Goal: Task Accomplishment & Management: Use online tool/utility

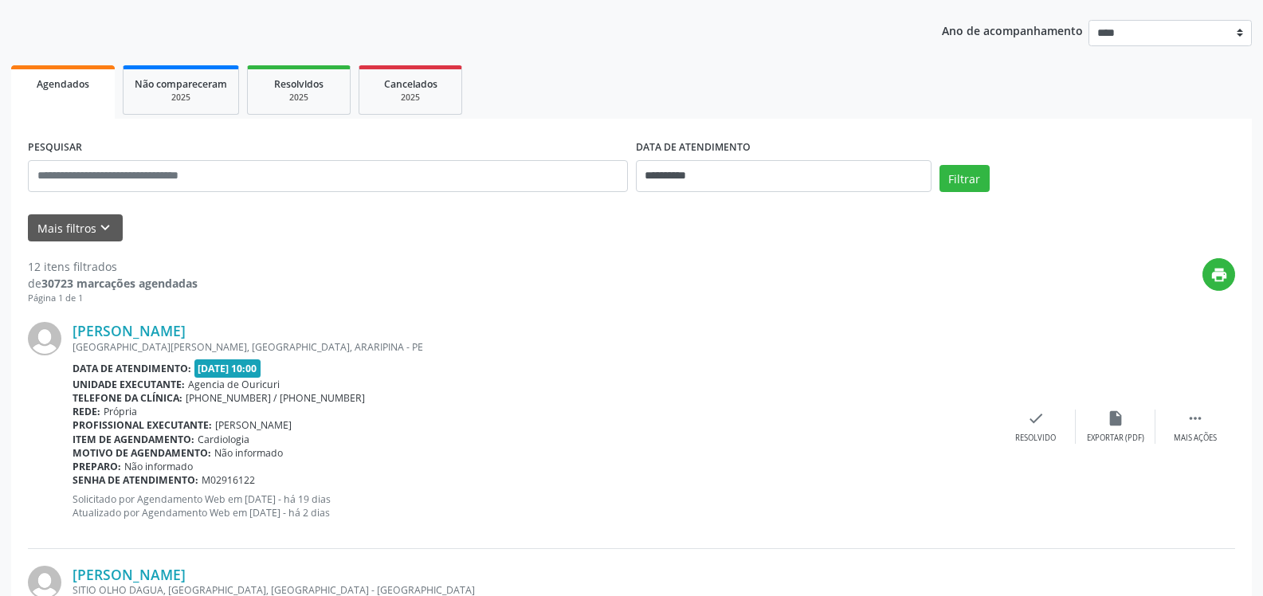
scroll to position [159, 0]
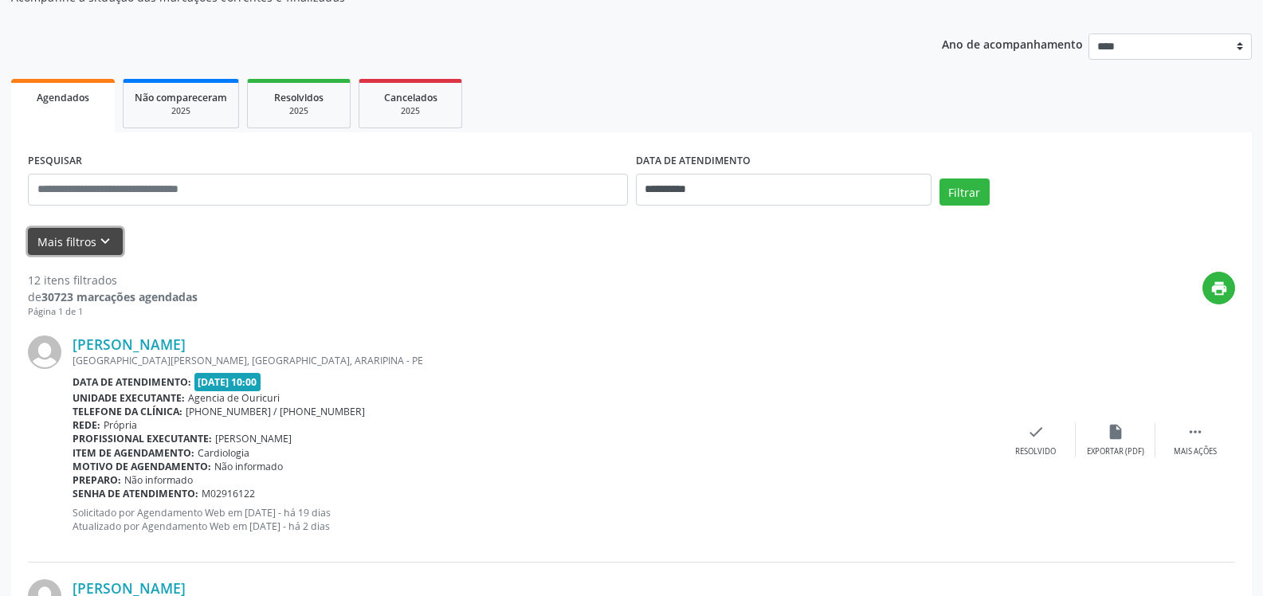
click at [96, 234] on icon "keyboard_arrow_down" at bounding box center [105, 242] width 18 height 18
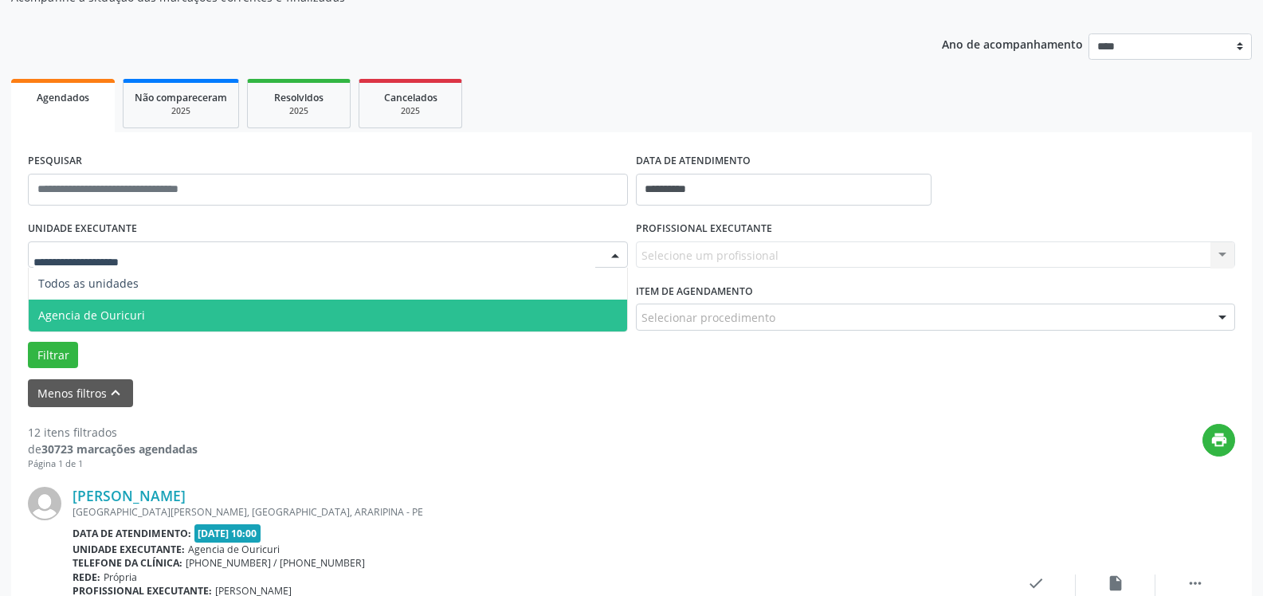
click at [142, 314] on span "Agencia de Ouricuri" at bounding box center [328, 316] width 598 height 32
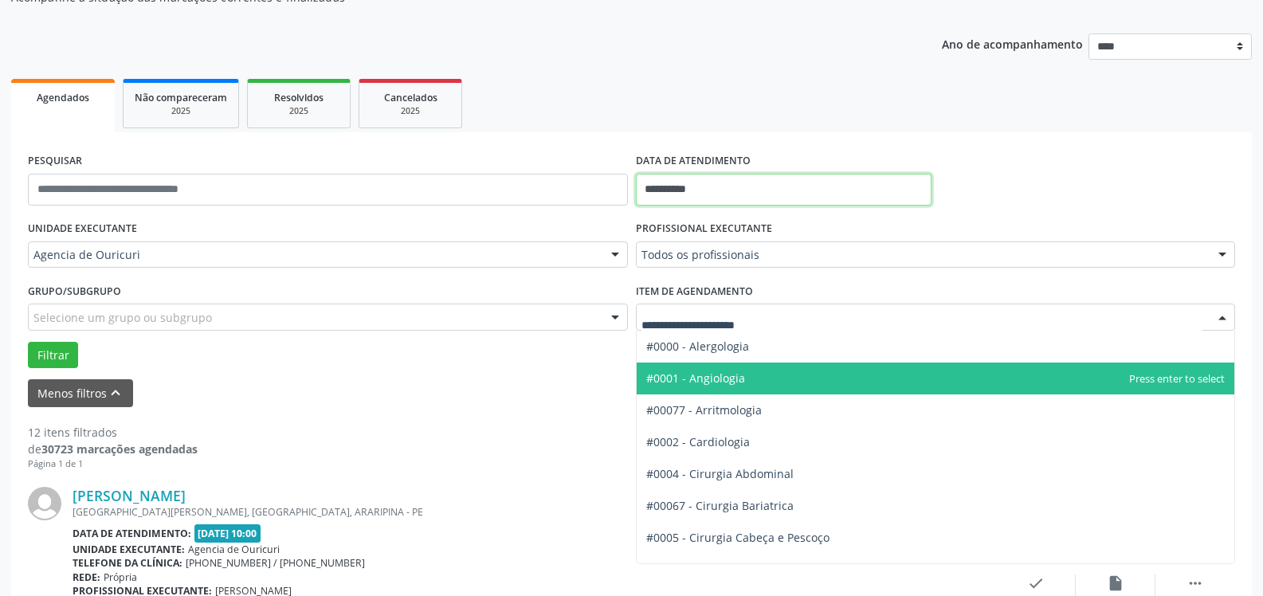
click at [725, 190] on input "**********" at bounding box center [784, 190] width 296 height 32
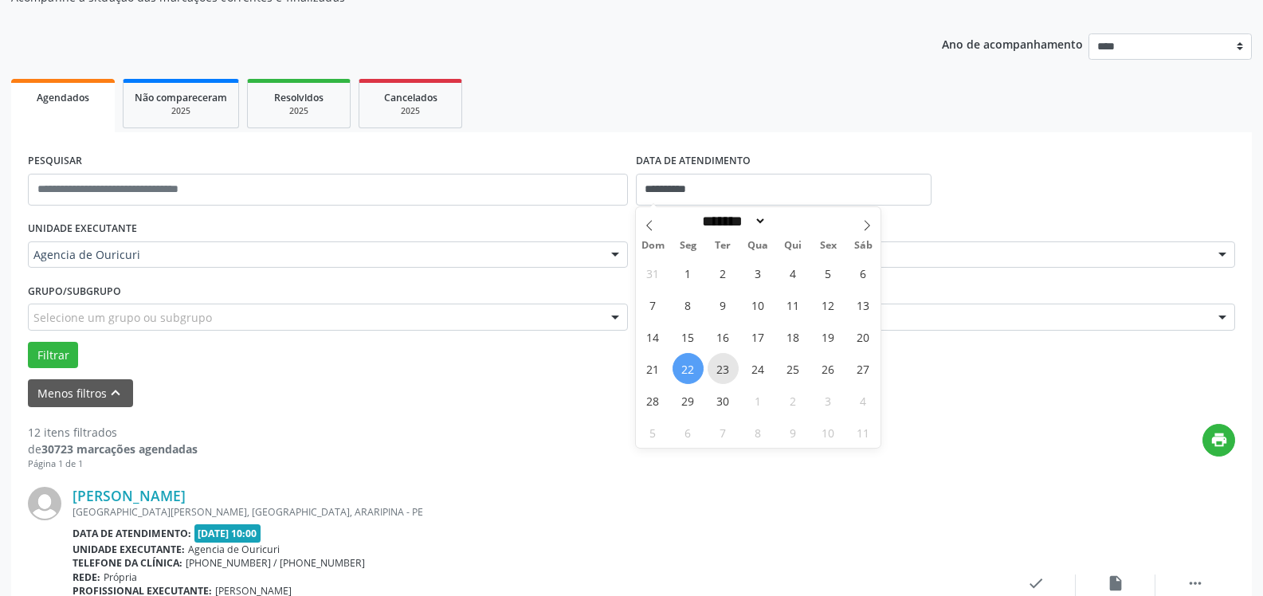
click at [723, 370] on span "23" at bounding box center [722, 368] width 31 height 31
type input "**********"
click at [731, 361] on span "23" at bounding box center [722, 368] width 31 height 31
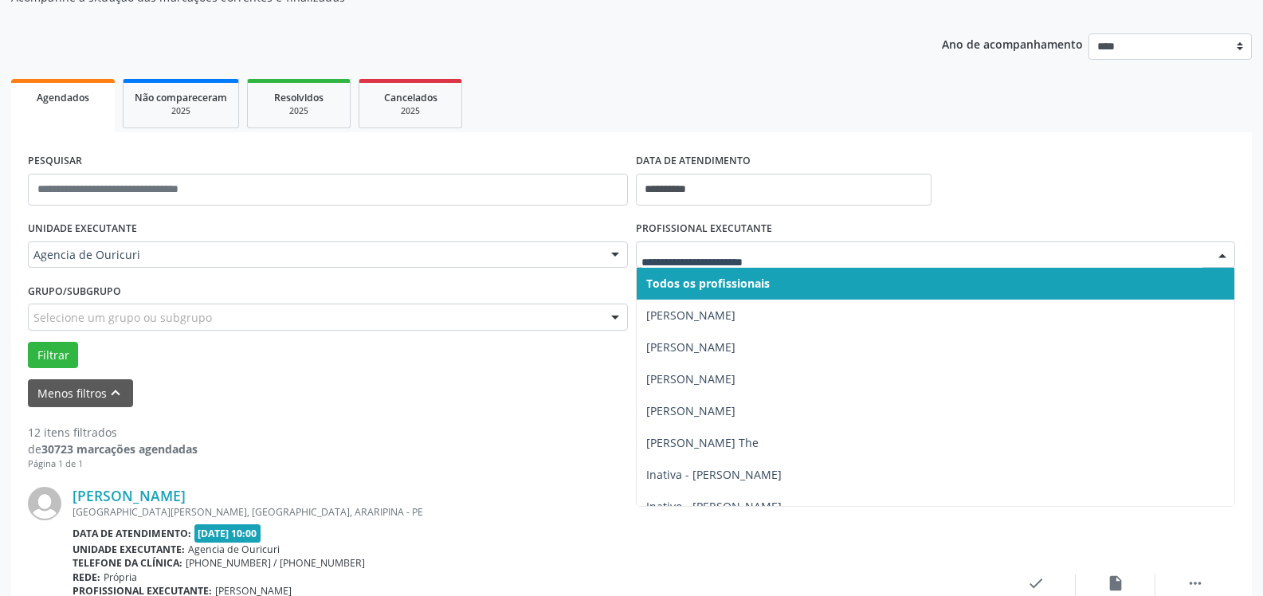
click at [762, 264] on div at bounding box center [936, 254] width 600 height 27
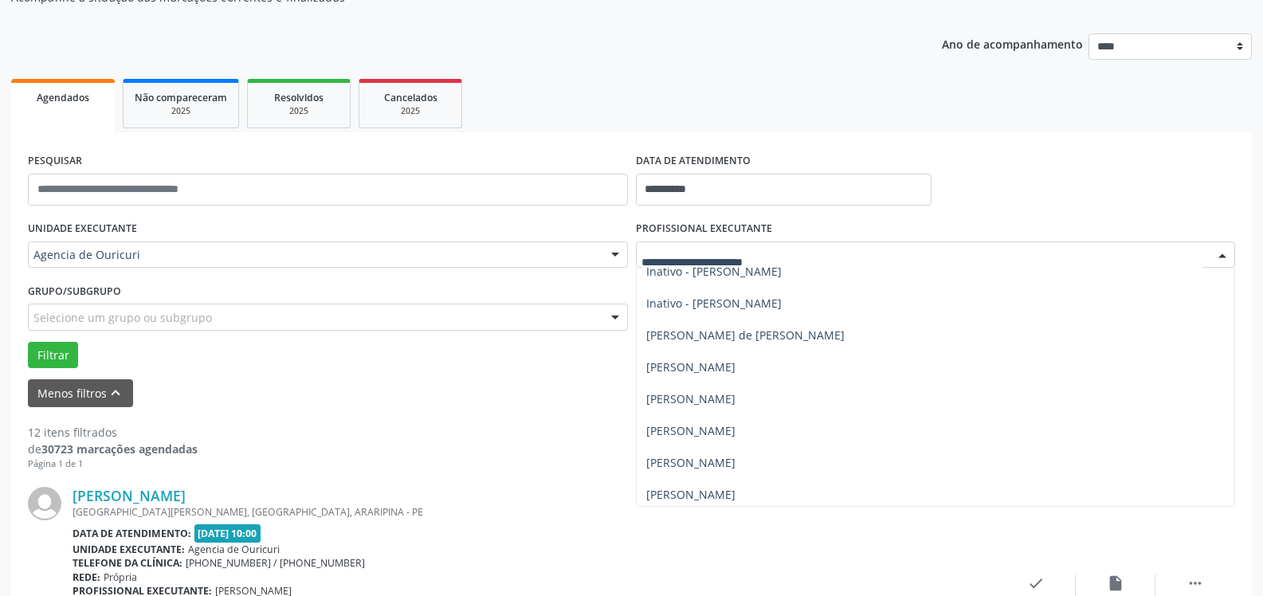
scroll to position [239, 0]
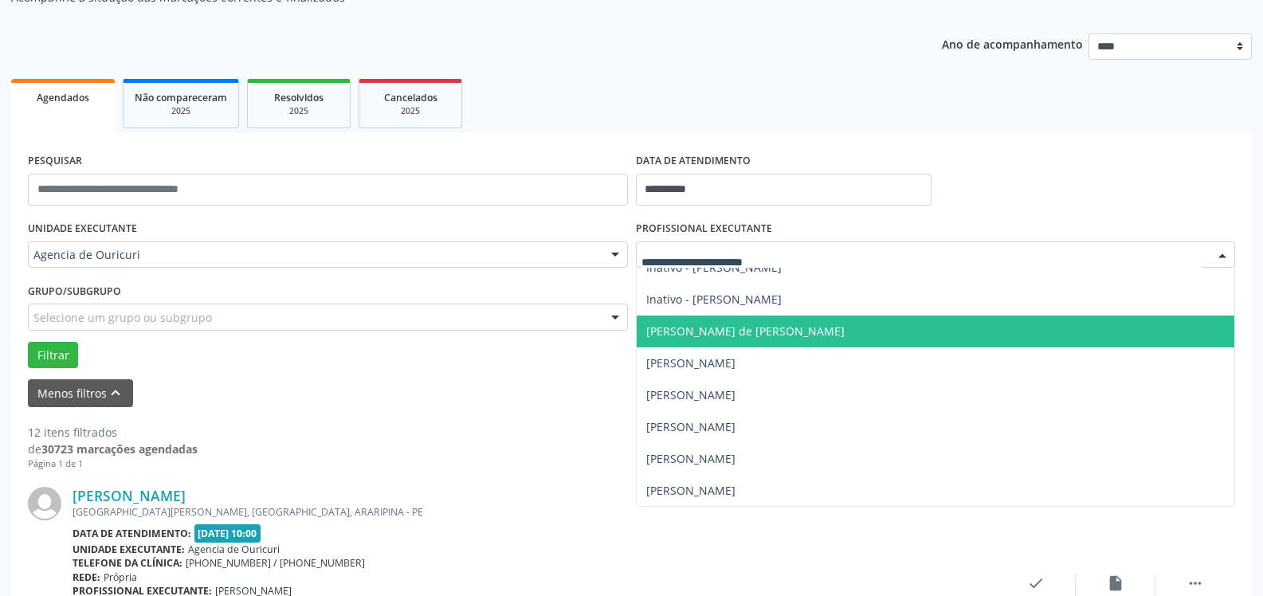
click at [707, 343] on span "[PERSON_NAME] de [PERSON_NAME]" at bounding box center [936, 331] width 598 height 32
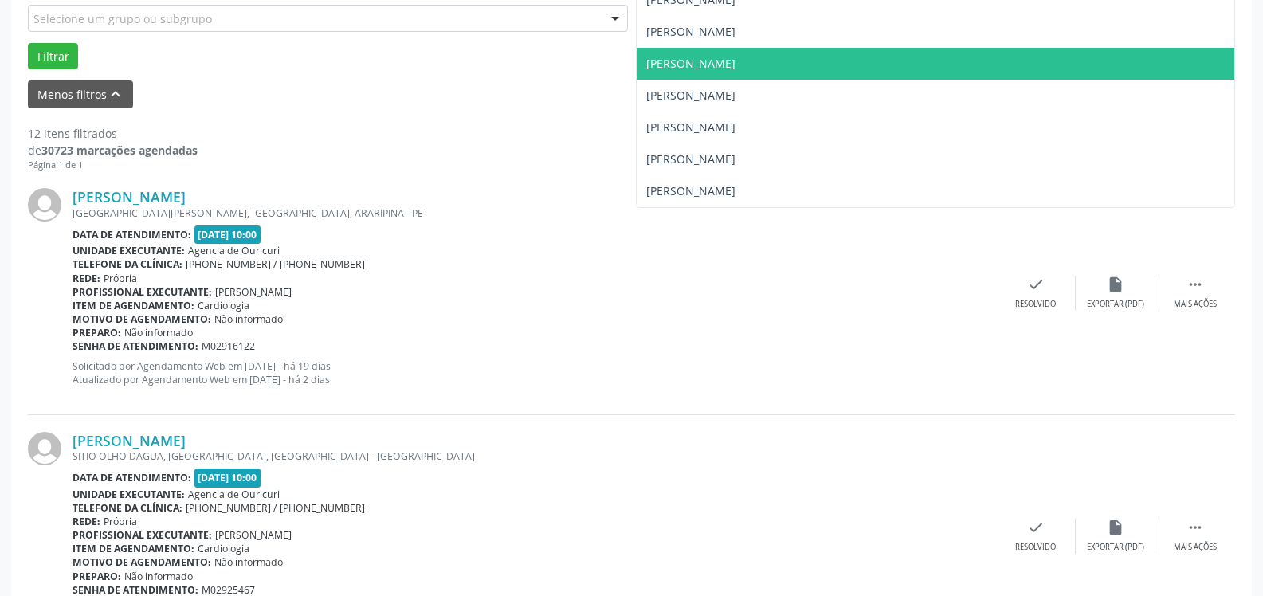
scroll to position [398, 0]
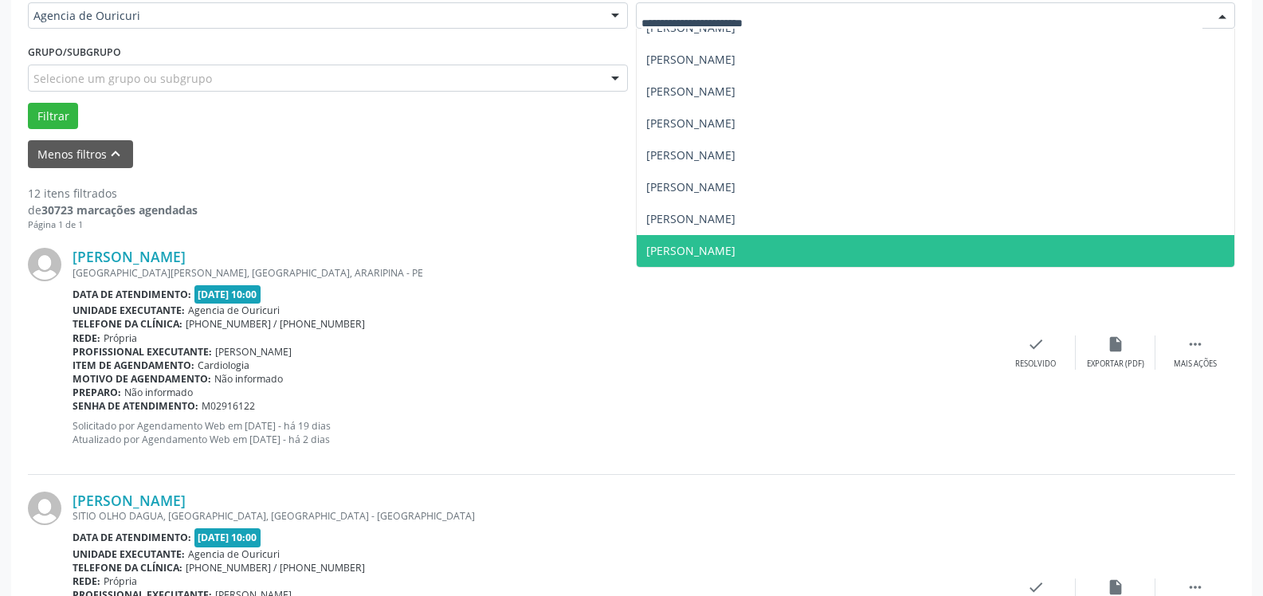
click at [735, 253] on span "[PERSON_NAME]" at bounding box center [690, 250] width 89 height 15
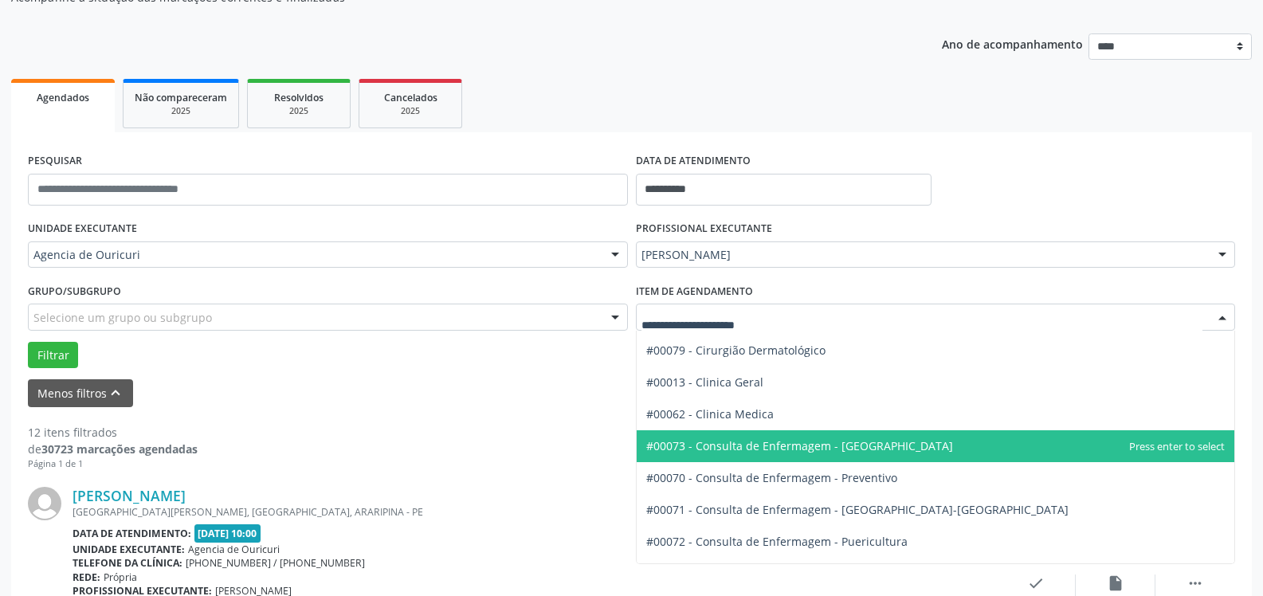
scroll to position [478, 0]
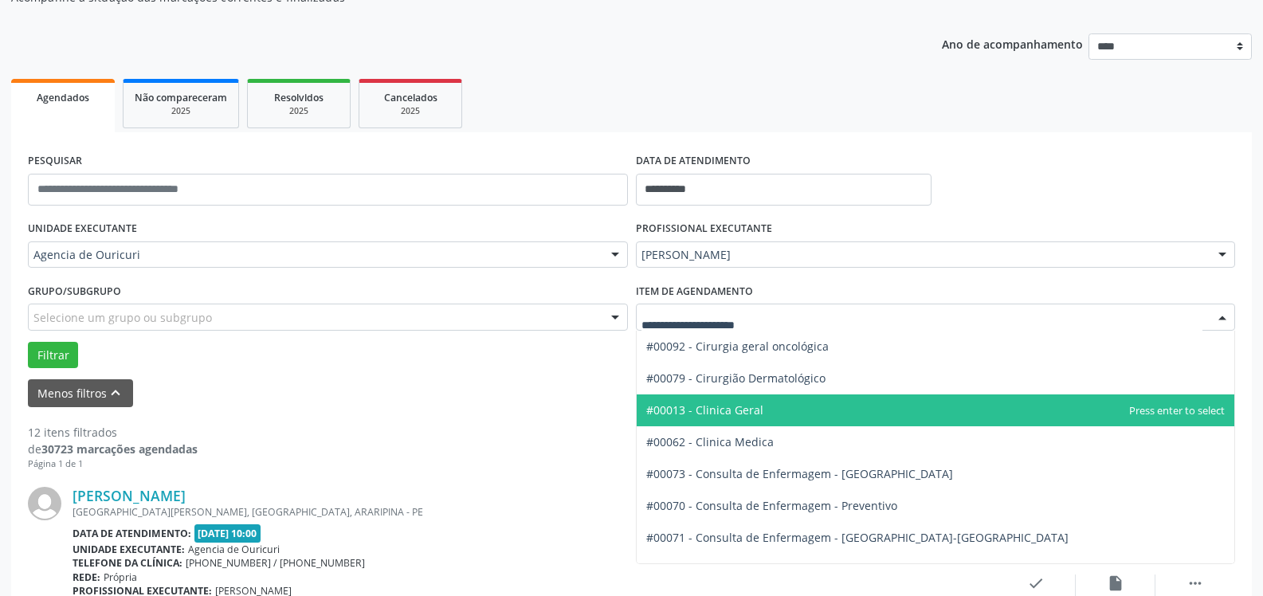
click at [742, 406] on span "#00013 - Clinica Geral" at bounding box center [704, 409] width 117 height 15
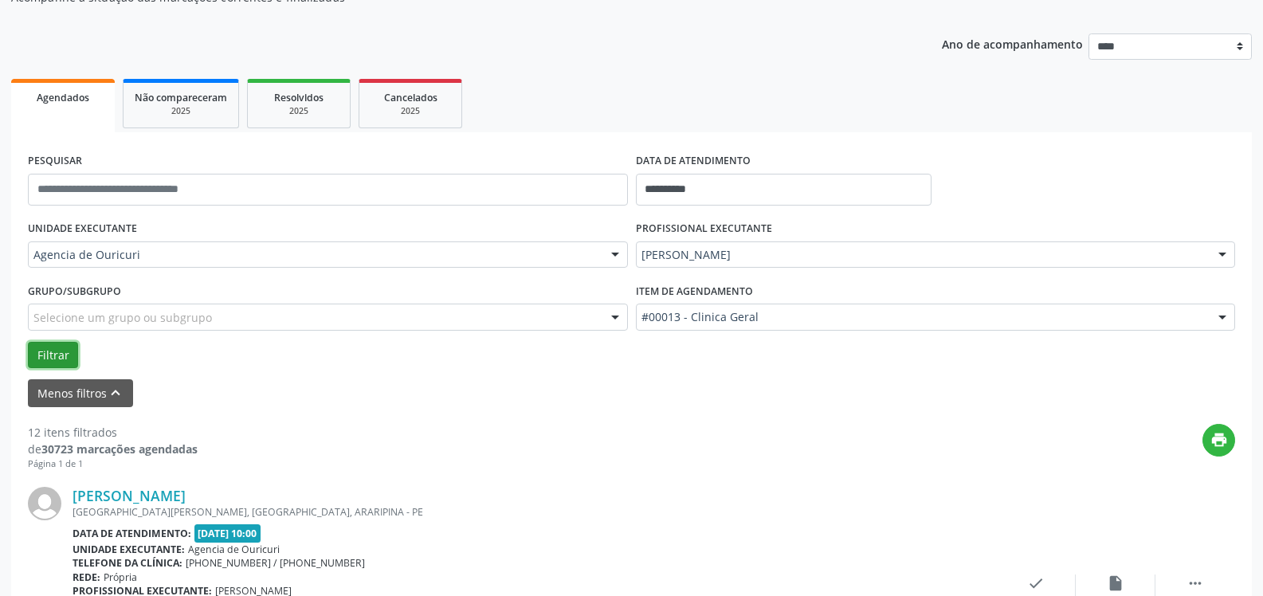
click at [40, 357] on button "Filtrar" at bounding box center [53, 355] width 50 height 27
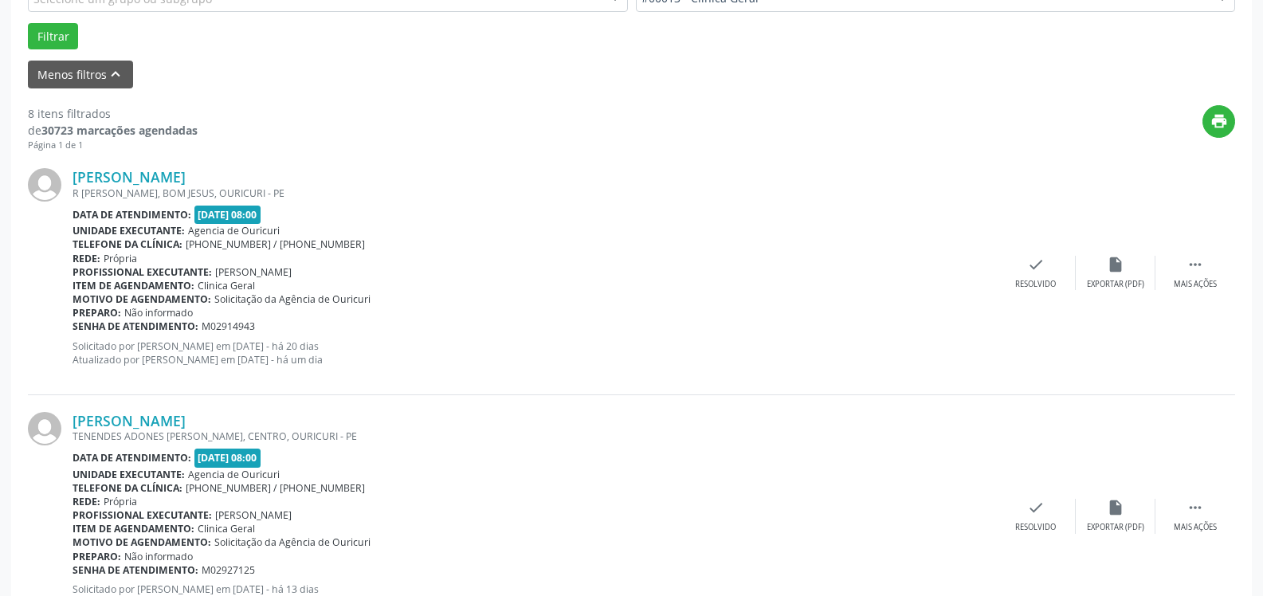
scroll to position [0, 0]
